Goal: Information Seeking & Learning: Learn about a topic

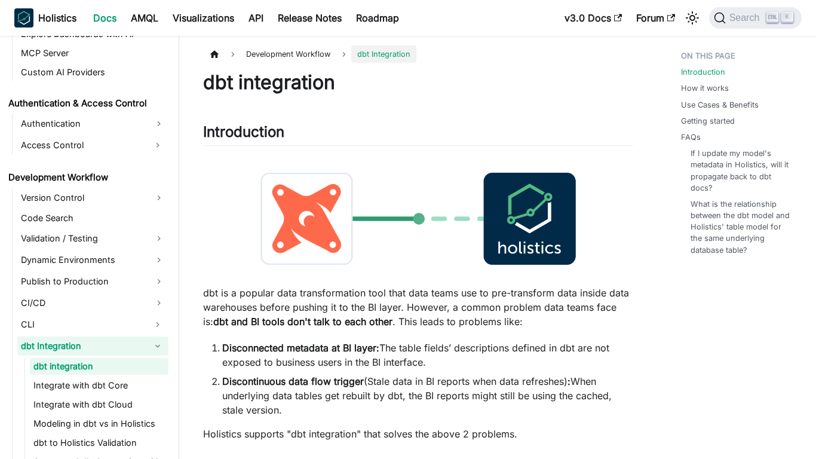
scroll to position [800, 0]
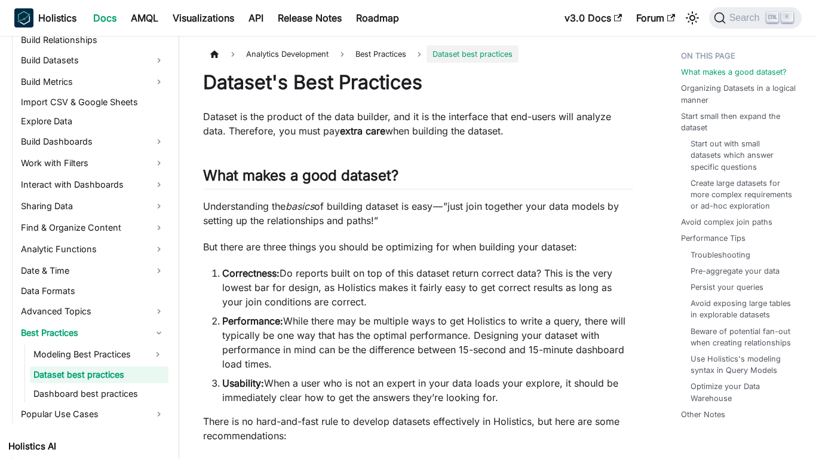
scroll to position [283, 0]
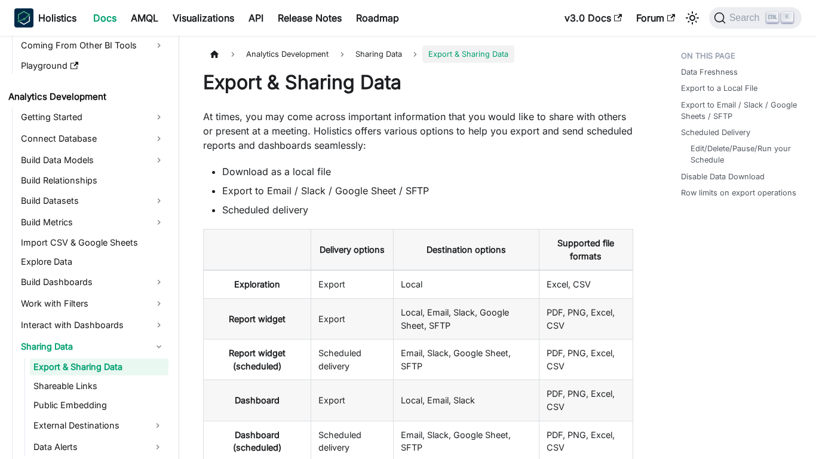
scroll to position [135, 0]
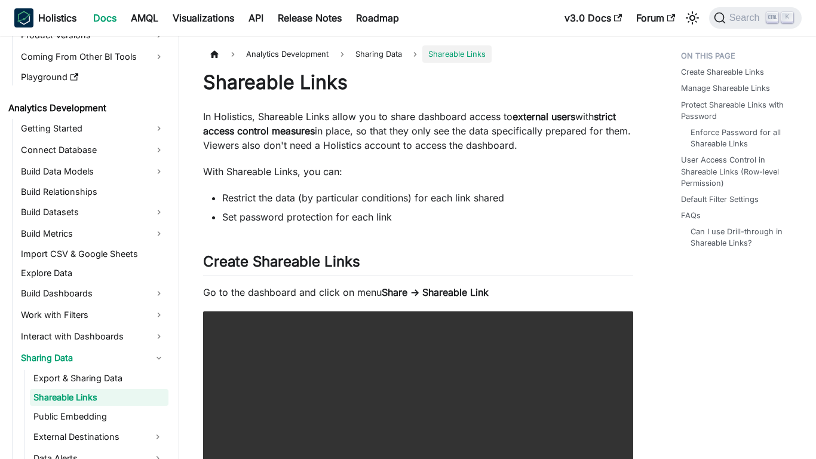
scroll to position [154, 0]
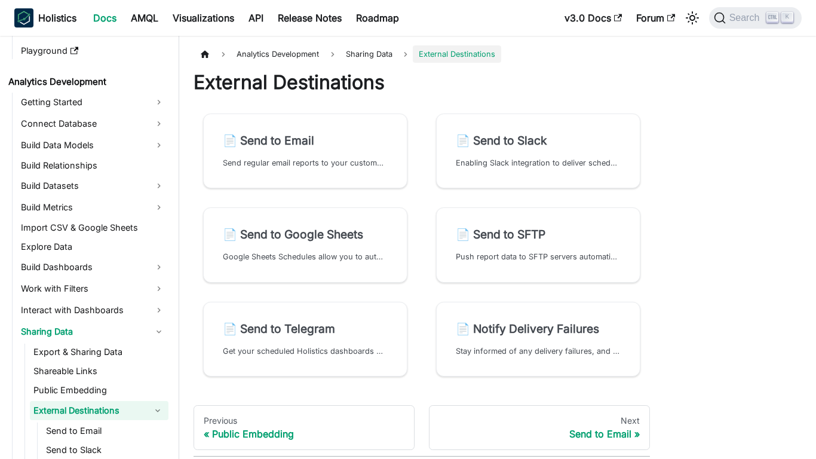
scroll to position [195, 0]
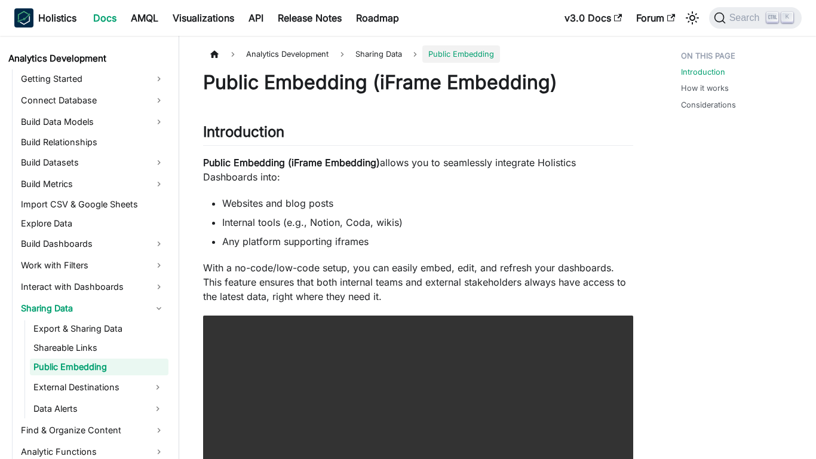
scroll to position [173, 0]
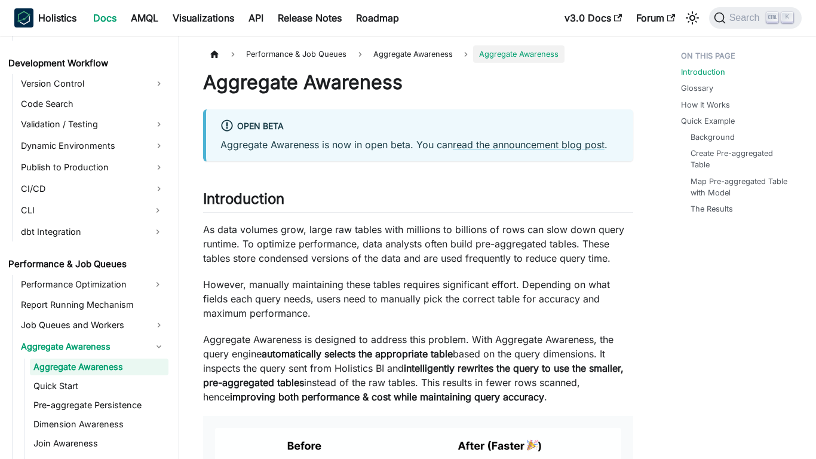
scroll to position [914, 0]
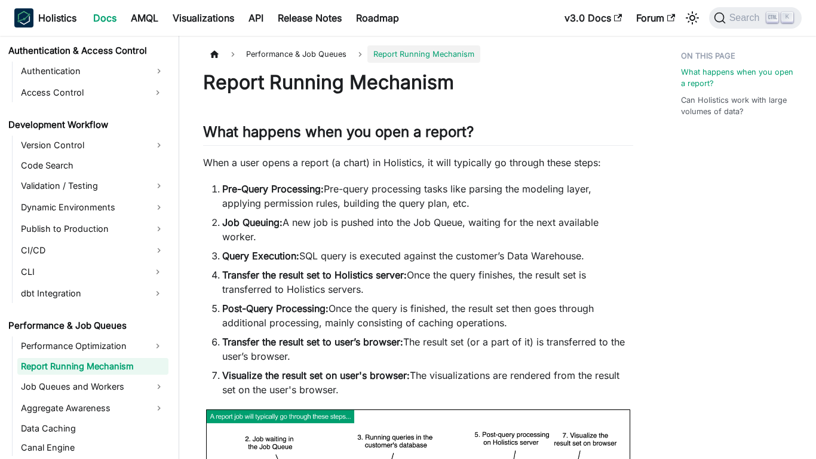
scroll to position [852, 0]
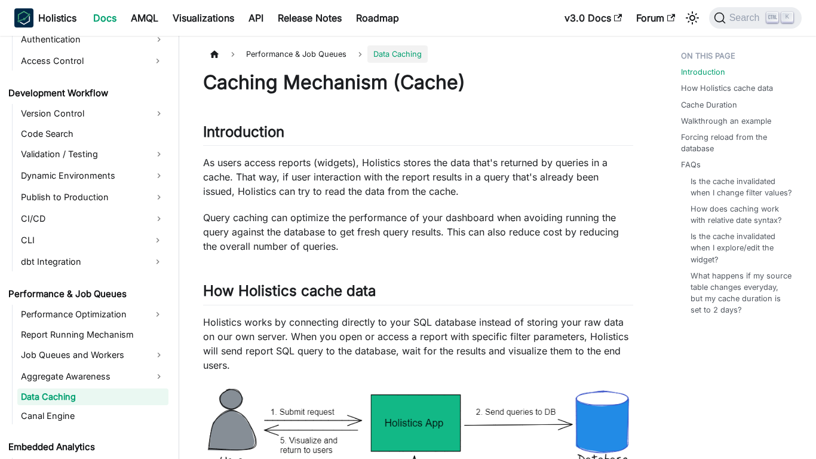
scroll to position [914, 0]
